Goal: Task Accomplishment & Management: Use online tool/utility

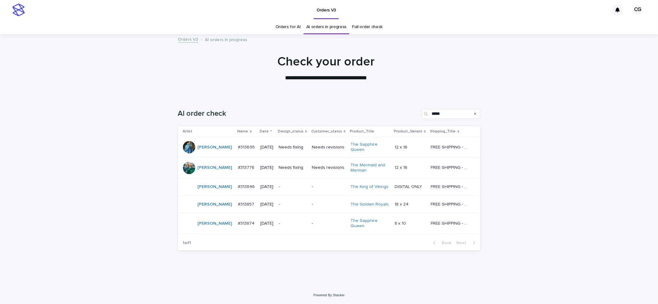
click at [286, 147] on p "Needs fixing" at bounding box center [293, 147] width 28 height 5
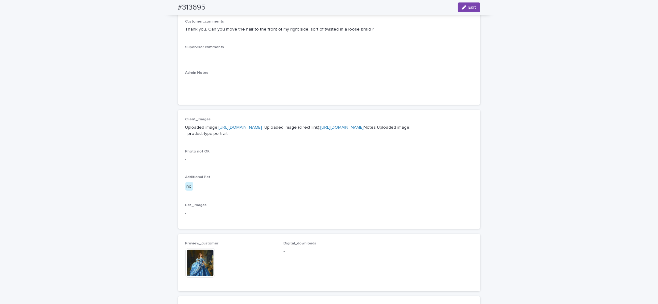
scroll to position [367, 0]
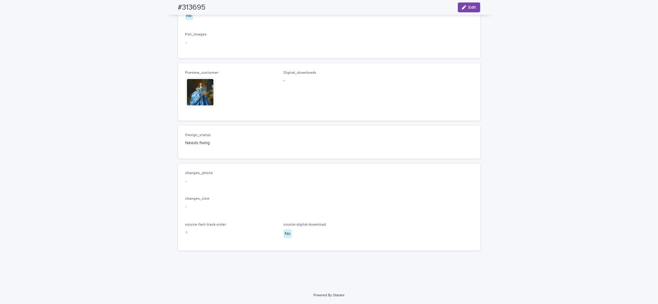
click at [206, 102] on img at bounding box center [200, 92] width 30 height 30
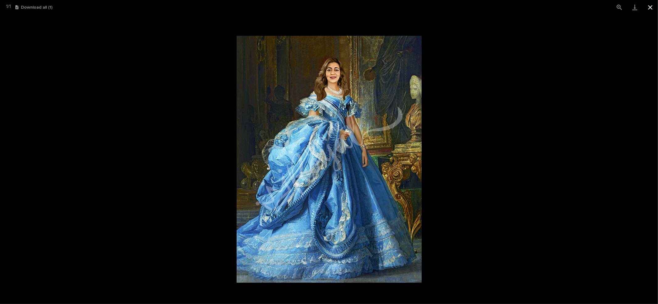
click at [653, 9] on button "Close gallery" at bounding box center [650, 7] width 15 height 15
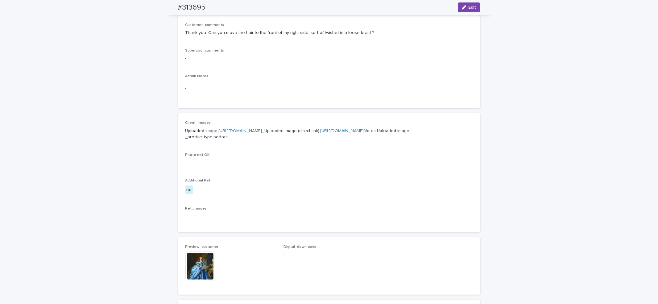
scroll to position [0, 0]
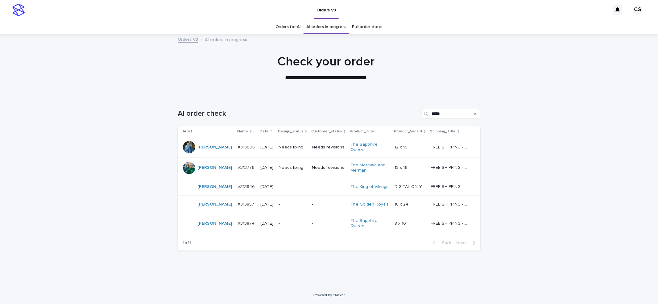
scroll to position [0, 0]
click at [283, 169] on p "Needs fixing" at bounding box center [293, 167] width 28 height 5
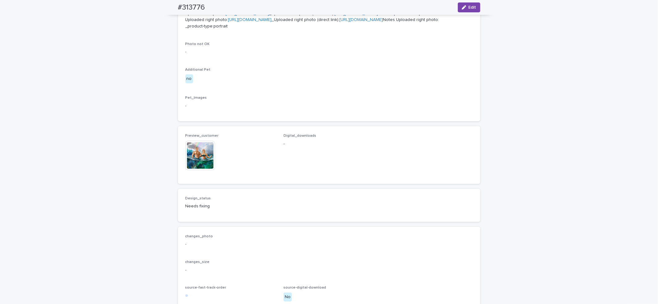
scroll to position [370, 0]
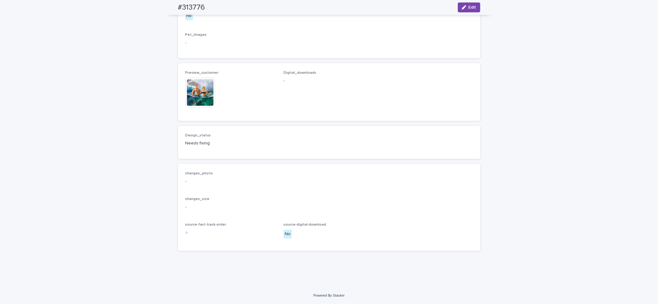
click at [202, 107] on img at bounding box center [200, 93] width 30 height 30
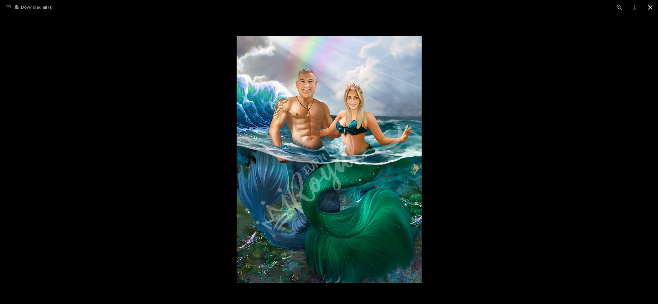
click at [648, 8] on button "Close gallery" at bounding box center [650, 7] width 15 height 15
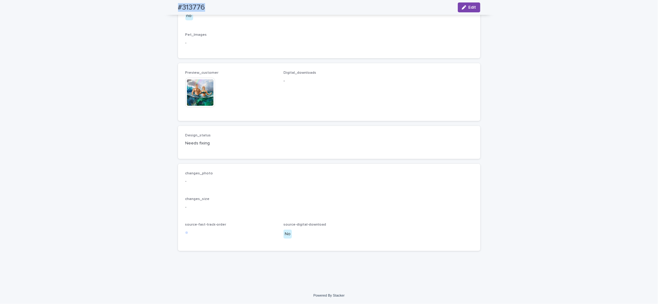
drag, startPoint x: 170, startPoint y: 8, endPoint x: 215, endPoint y: 11, distance: 45.5
click at [215, 9] on div "#313776 Edit" at bounding box center [329, 7] width 332 height 15
